Goal: Task Accomplishment & Management: Use online tool/utility

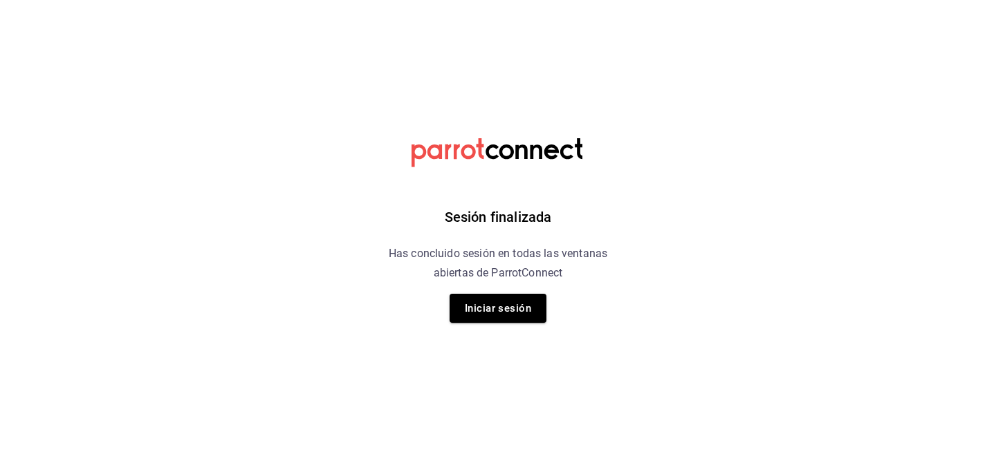
click at [535, 323] on div "Sesión finalizada Has concluido sesión en todas las ventanas abiertas de Parrot…" at bounding box center [498, 230] width 349 height 461
click at [528, 317] on button "Iniciar sesión" at bounding box center [498, 308] width 97 height 29
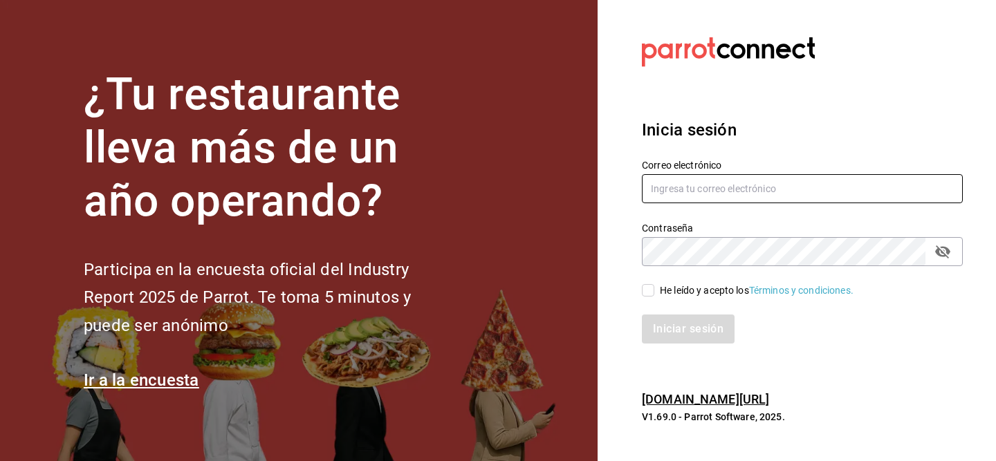
type input "[EMAIL_ADDRESS][DOMAIN_NAME]"
click at [648, 299] on div "Iniciar sesión" at bounding box center [794, 321] width 338 height 46
click at [652, 295] on input "He leído y acepto los Términos y condiciones." at bounding box center [648, 290] width 12 height 12
checkbox input "true"
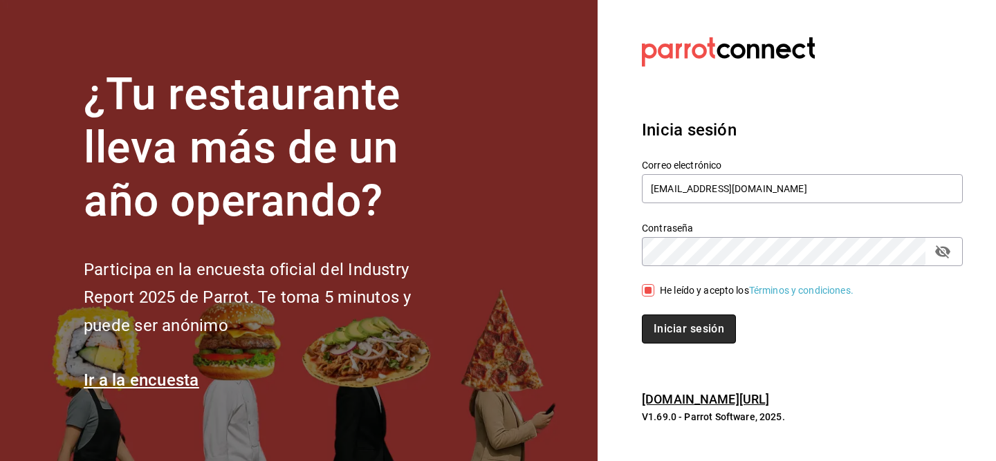
click at [662, 322] on button "Iniciar sesión" at bounding box center [689, 329] width 94 height 29
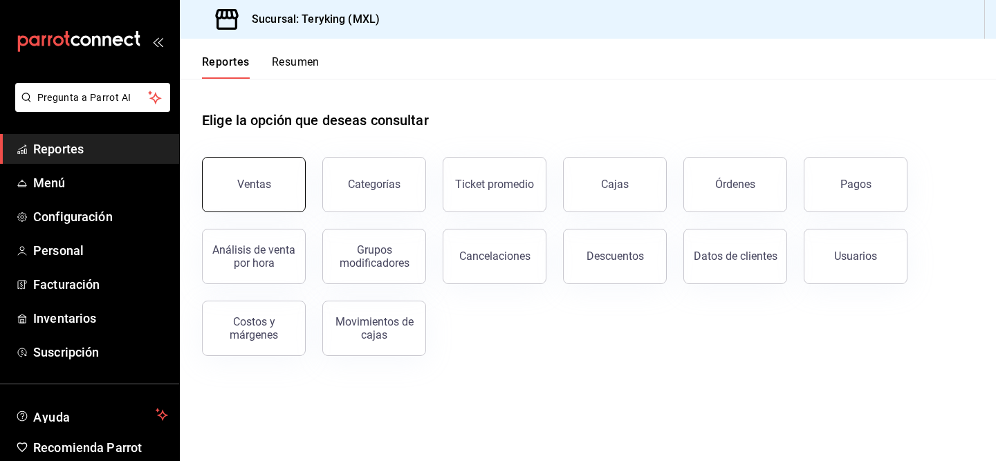
click at [282, 196] on button "Ventas" at bounding box center [254, 184] width 104 height 55
